Goal: Task Accomplishment & Management: Use online tool/utility

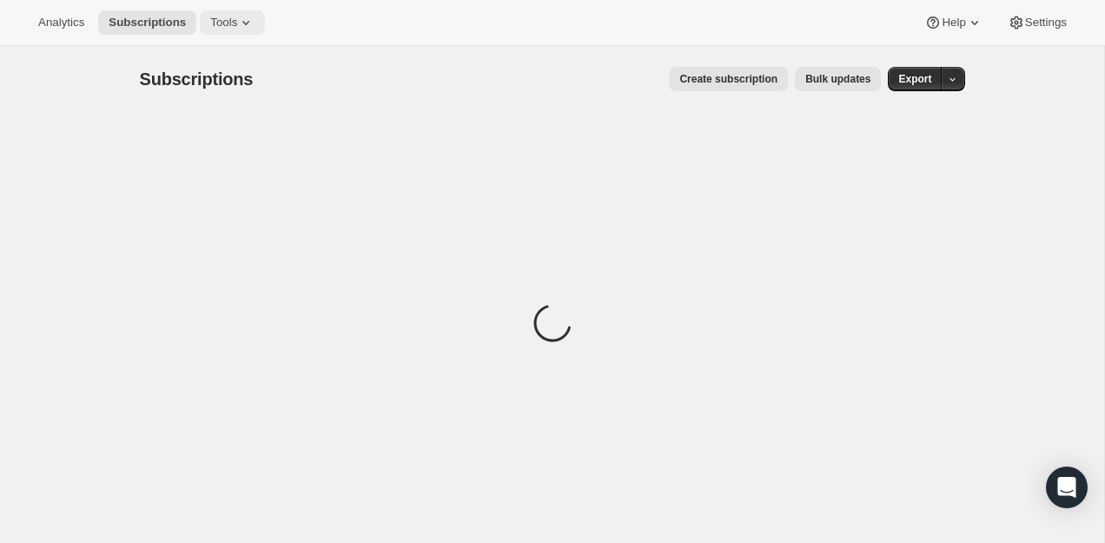
click at [235, 20] on span "Tools" at bounding box center [223, 23] width 27 height 14
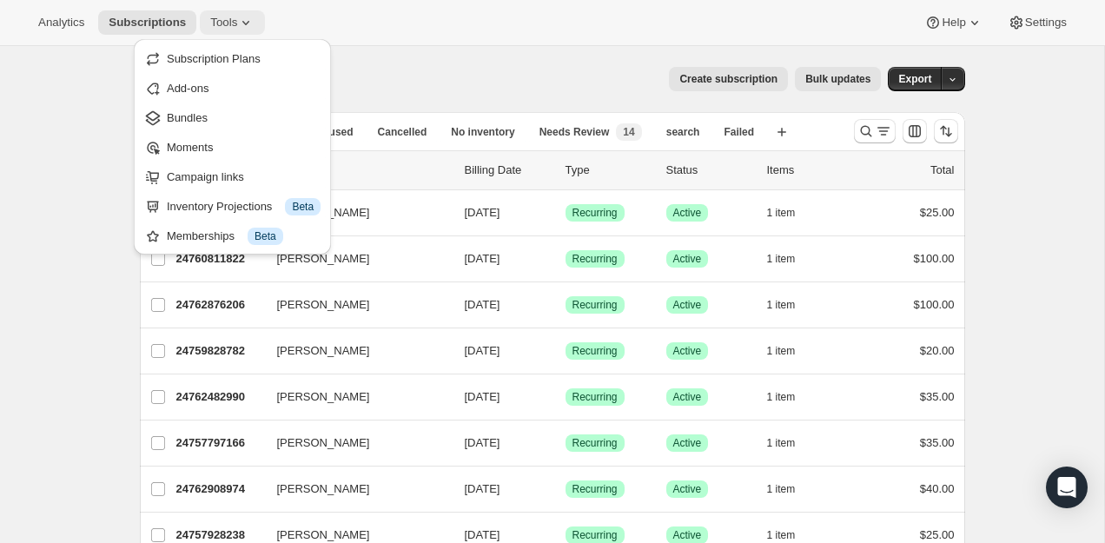
click at [235, 20] on span "Tools" at bounding box center [223, 23] width 27 height 14
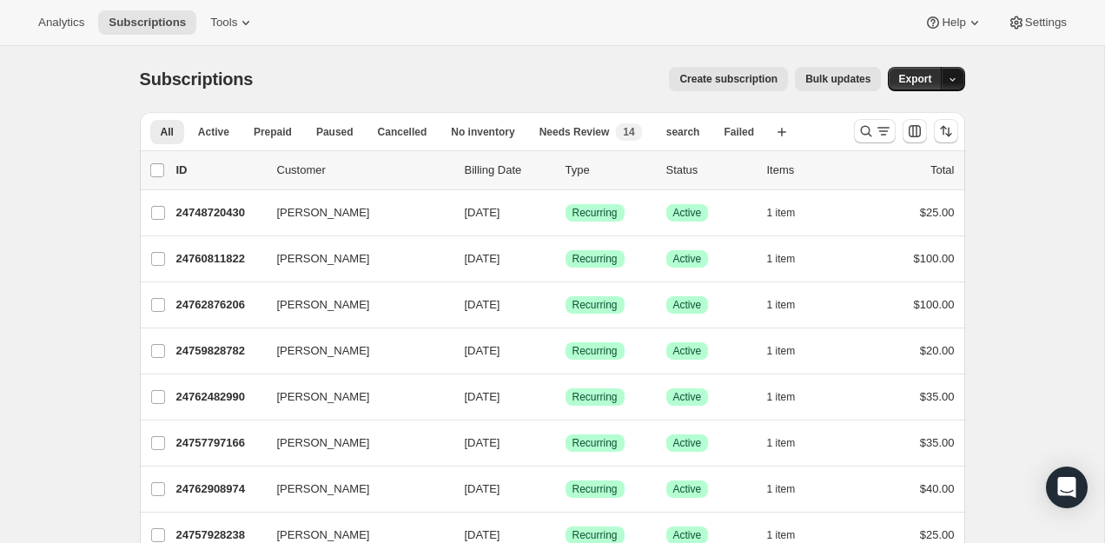
click at [946, 76] on button "button" at bounding box center [953, 79] width 24 height 24
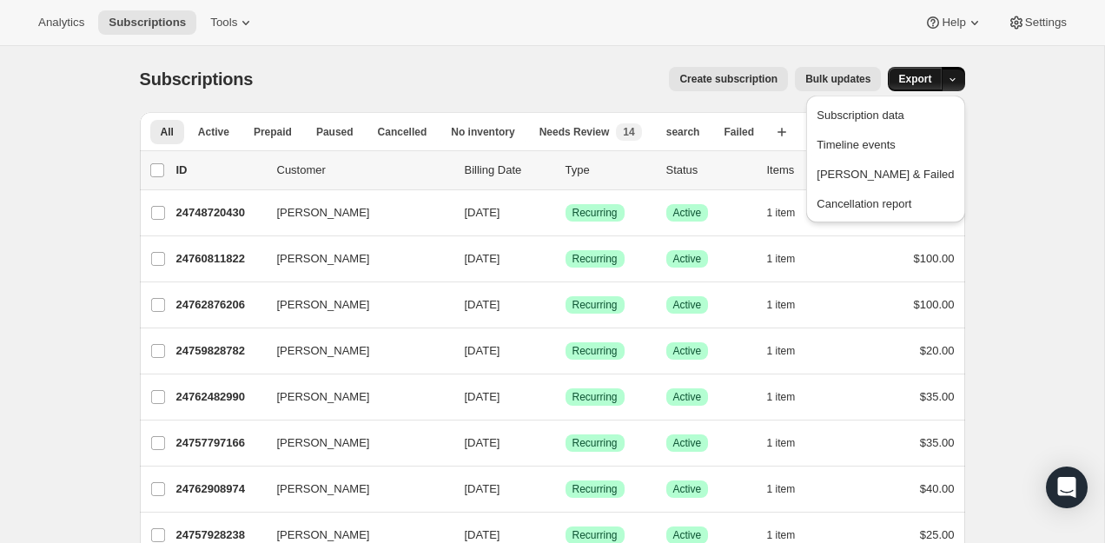
click at [916, 76] on span "Export" at bounding box center [914, 79] width 33 height 14
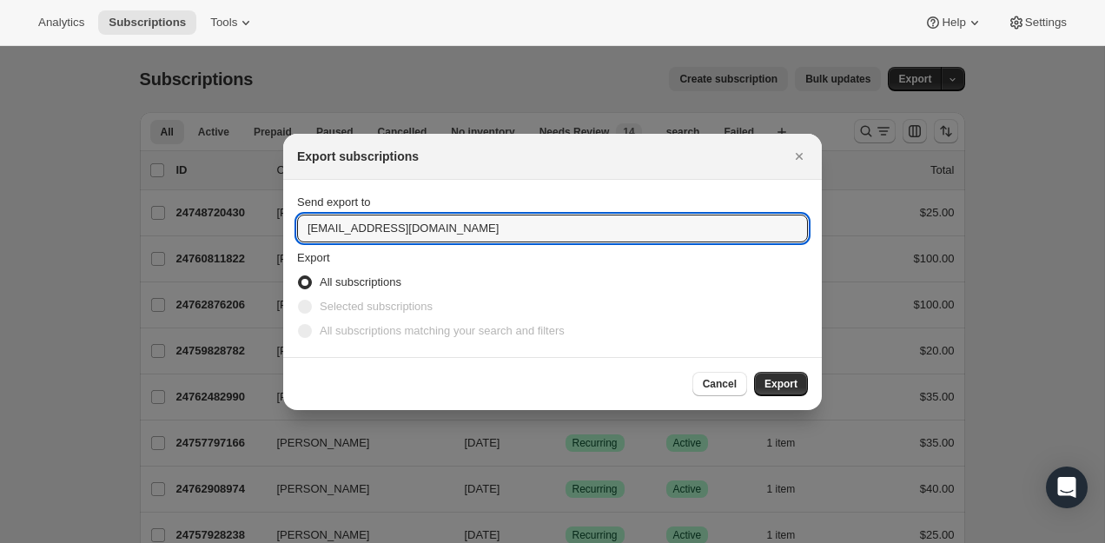
drag, startPoint x: 360, startPoint y: 229, endPoint x: 353, endPoint y: 194, distance: 36.3
click at [354, 198] on div "Send export to [EMAIL_ADDRESS][DOMAIN_NAME]" at bounding box center [552, 218] width 511 height 49
type input "[PERSON_NAME][EMAIL_ADDRESS][DOMAIN_NAME]"
click at [800, 379] on button "Export" at bounding box center [781, 384] width 54 height 24
